Goal: Transaction & Acquisition: Purchase product/service

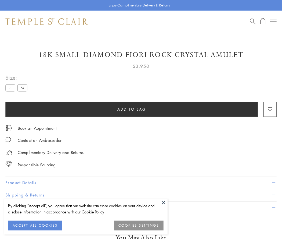
scroll to position [11, 0]
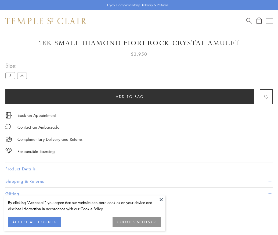
click at [130, 96] on span "Add to bag" at bounding box center [130, 97] width 28 height 6
